Goal: Task Accomplishment & Management: Use online tool/utility

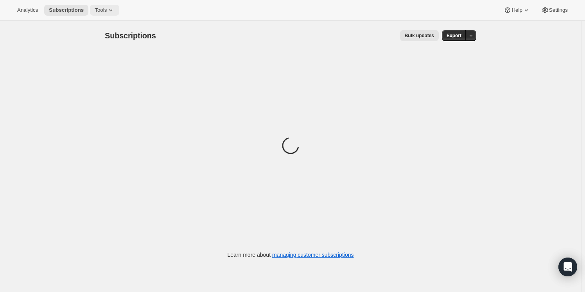
click at [98, 13] on span "Tools" at bounding box center [101, 10] width 12 height 6
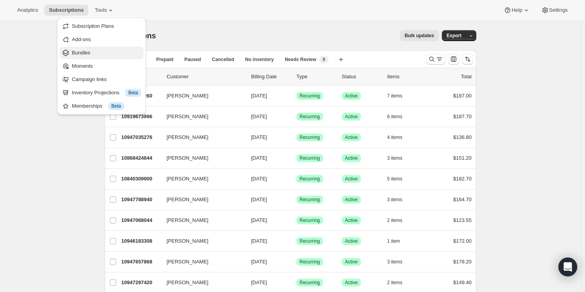
click at [85, 53] on span "Bundles" at bounding box center [81, 53] width 18 height 6
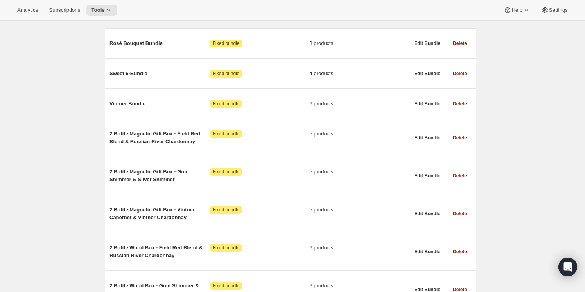
scroll to position [391, 0]
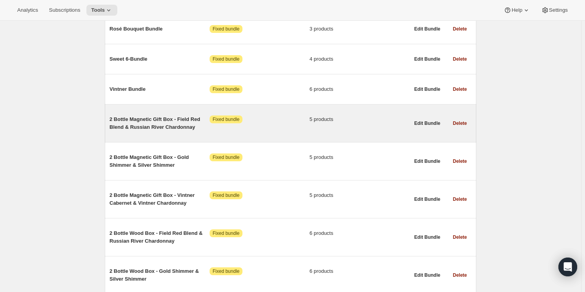
click at [143, 127] on span "2 Bottle Magnetic Gift Box - Field Red Blend & Russian River Chardonnay" at bounding box center [159, 123] width 100 height 16
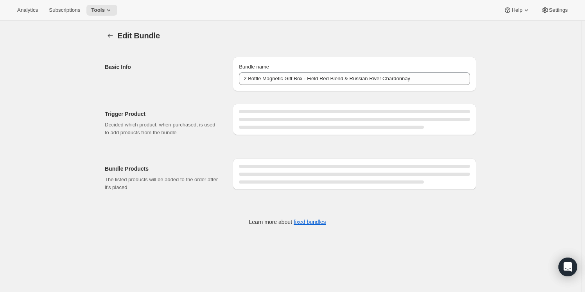
type input "2 Bottle Magnetic Gift Box - Field Red Blend & Russian River Chardonnay"
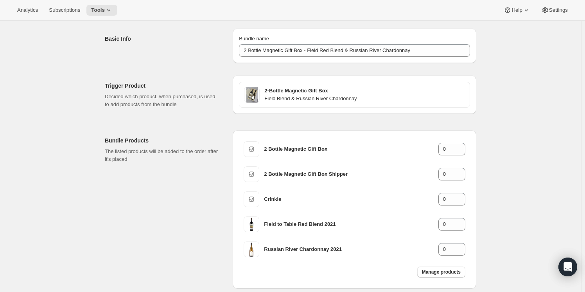
scroll to position [71, 0]
